Goal: Task Accomplishment & Management: Use online tool/utility

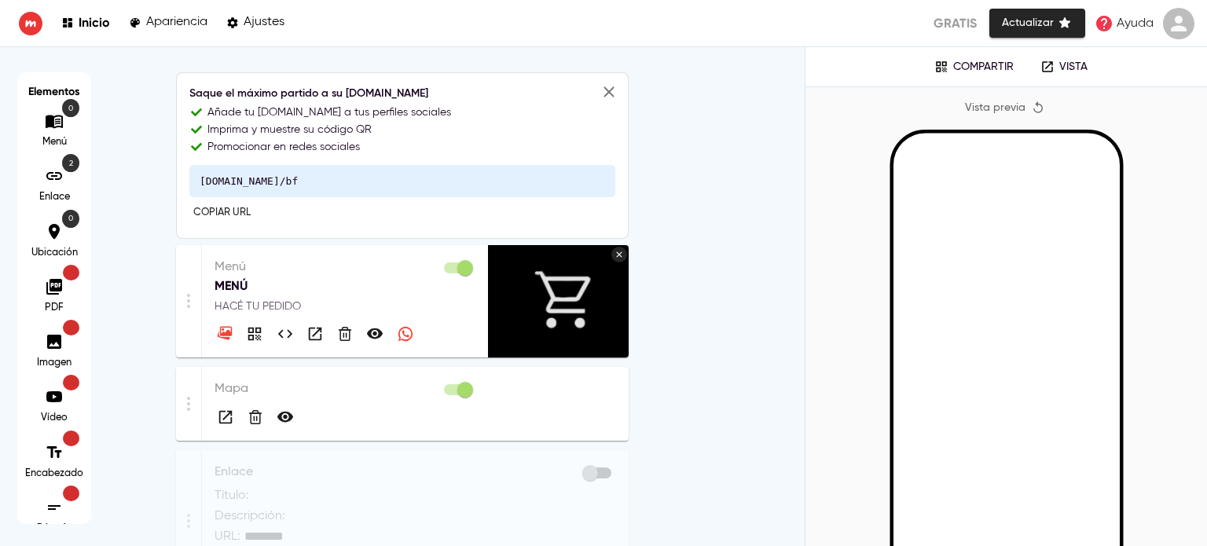
click at [264, 285] on p "MENÚ" at bounding box center [345, 286] width 261 height 19
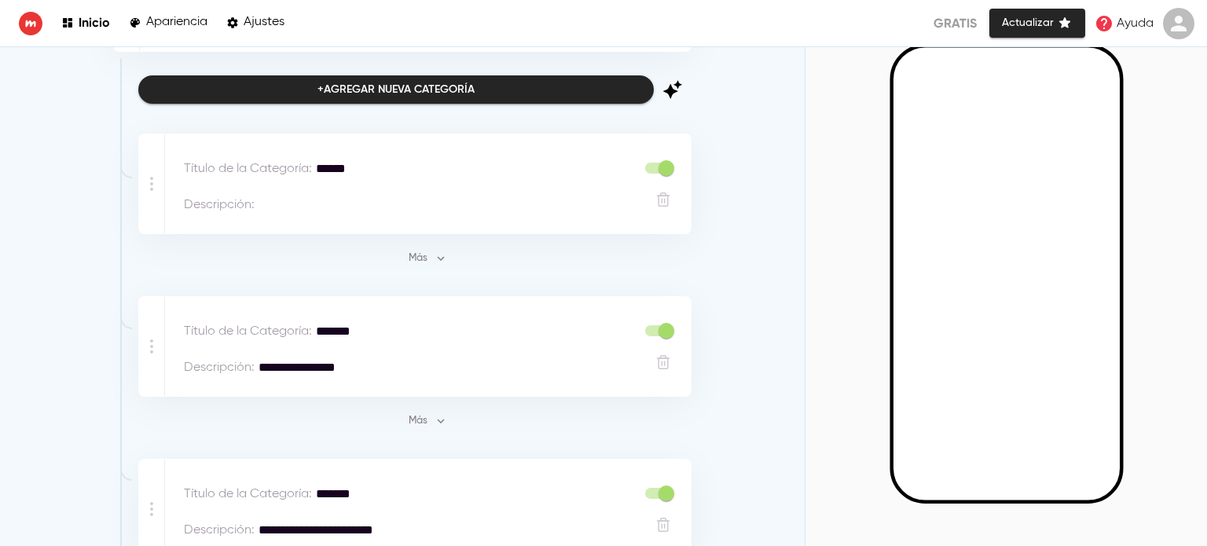
scroll to position [186, 0]
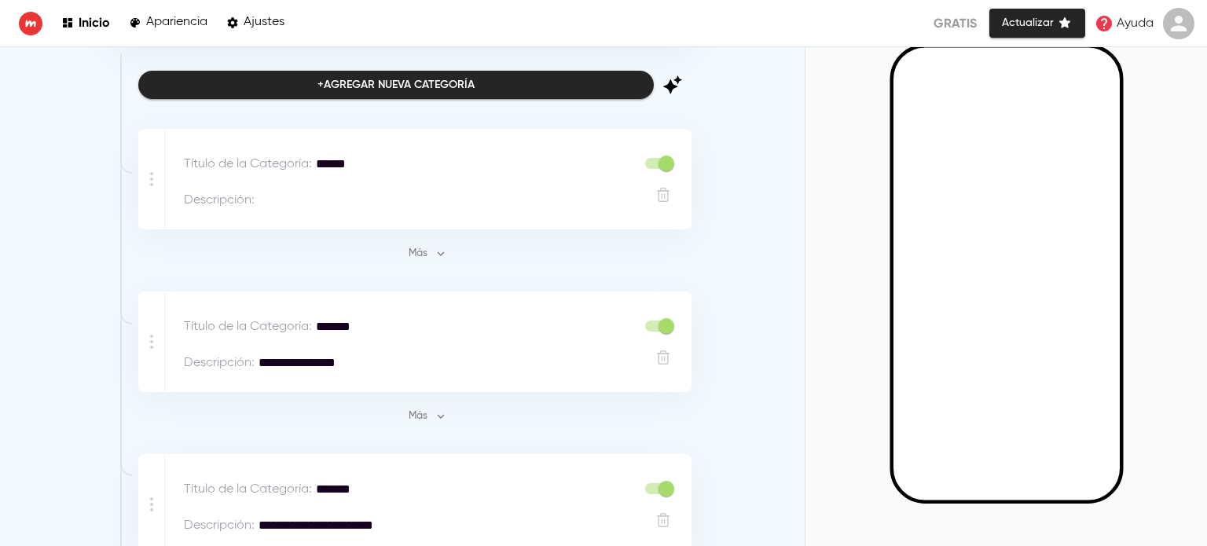
drag, startPoint x: 428, startPoint y: 145, endPoint x: 437, endPoint y: 162, distance: 19.7
click at [437, 162] on div "Título de la Categoría : ****** * Descripción : *" at bounding box center [428, 179] width 526 height 99
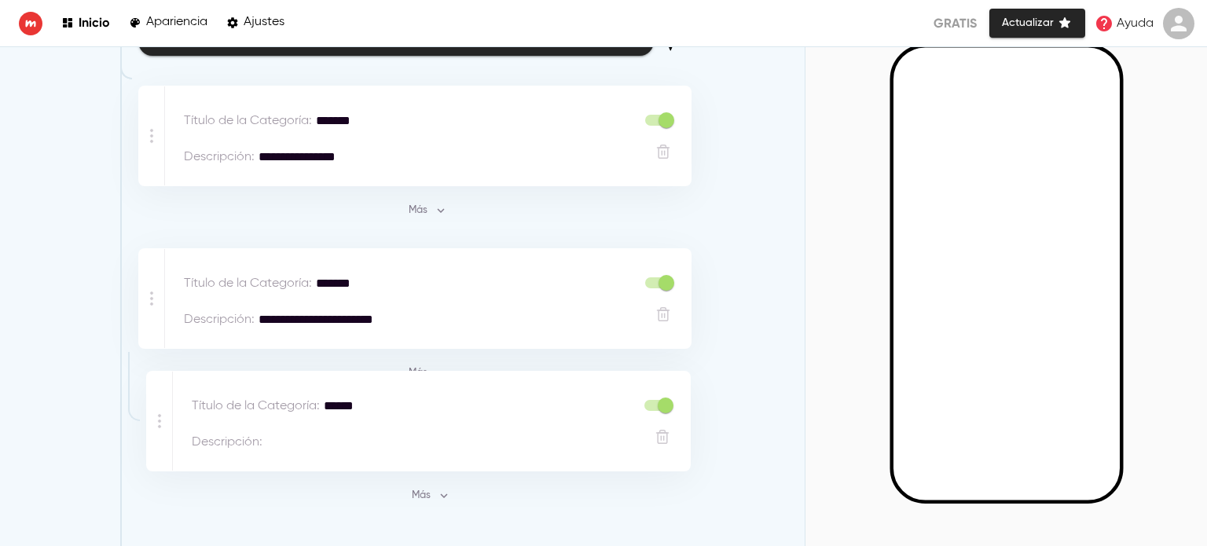
scroll to position [231, 0]
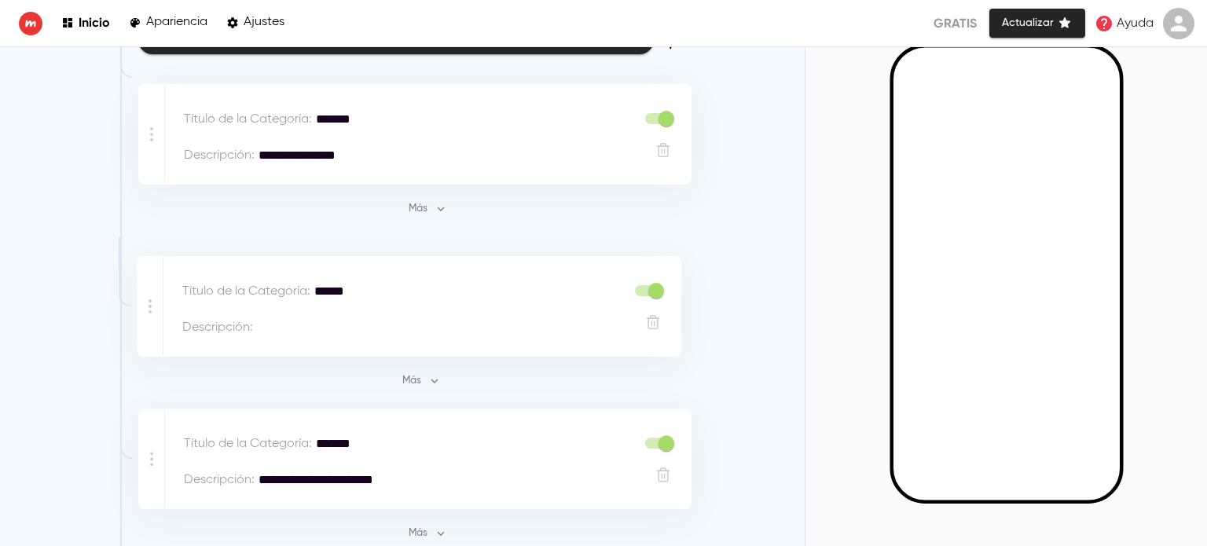
drag, startPoint x: 145, startPoint y: 147, endPoint x: 148, endPoint y: 288, distance: 140.7
click at [148, 288] on div "**********" at bounding box center [414, 470] width 553 height 823
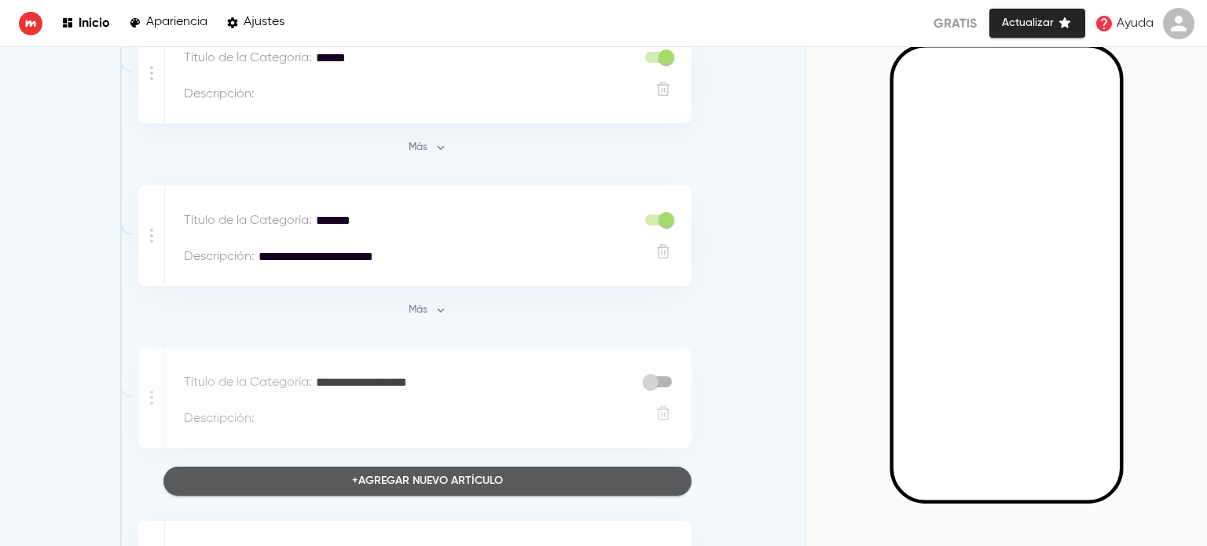
scroll to position [569, 0]
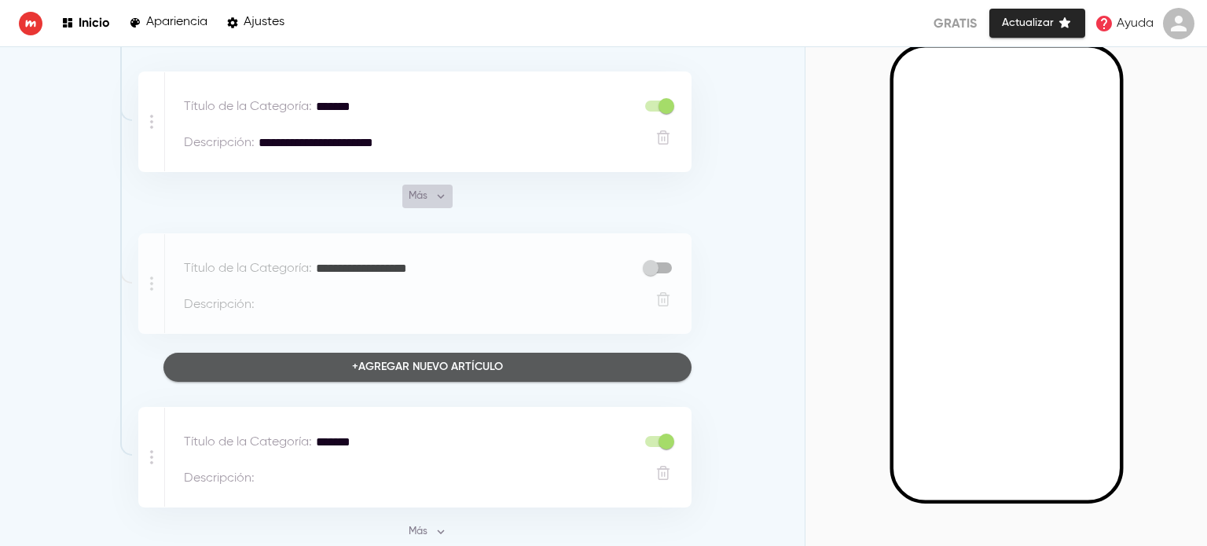
click at [434, 197] on icon "button" at bounding box center [441, 196] width 14 height 14
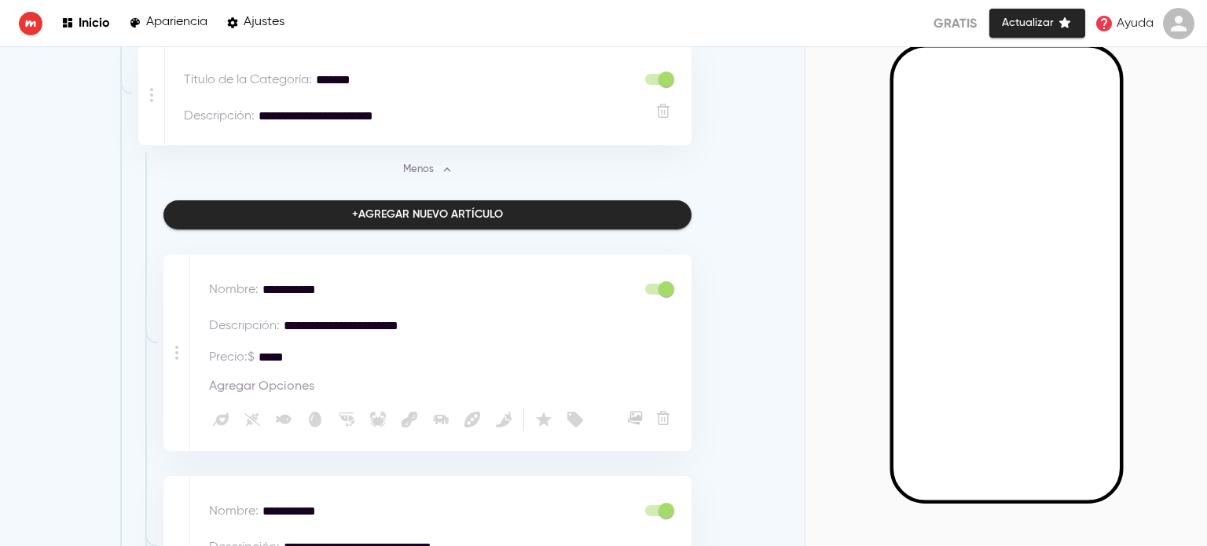
scroll to position [592, 0]
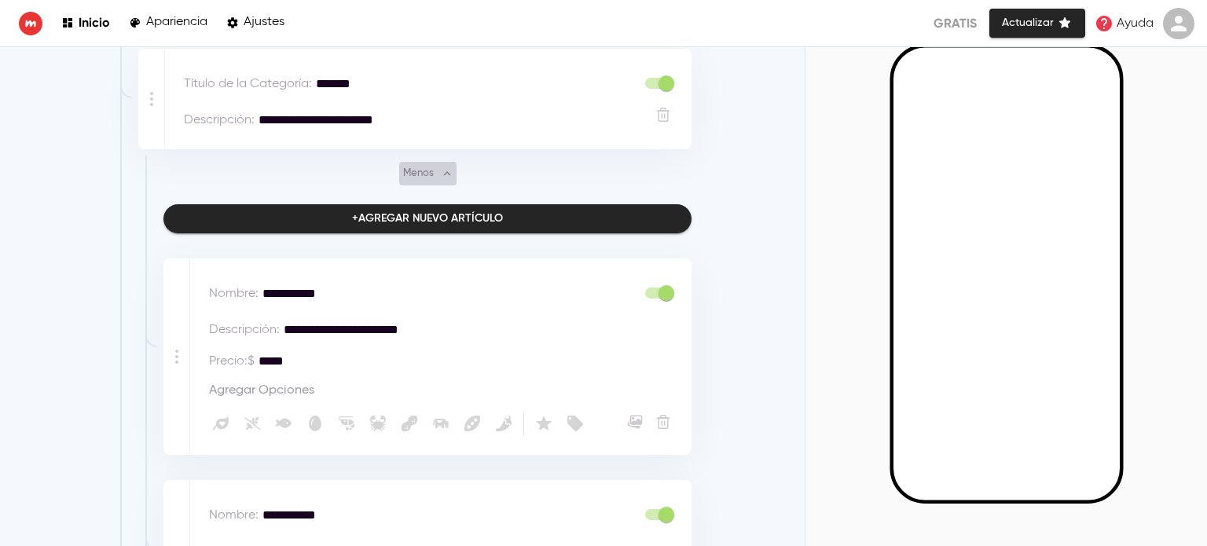
click at [440, 172] on icon "button" at bounding box center [447, 174] width 14 height 14
